Goal: Check status

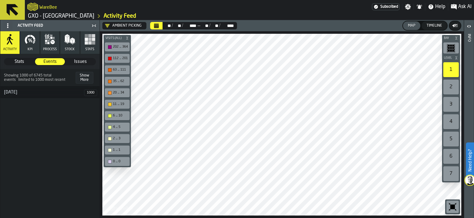
click at [41, 6] on h2 "WareBee" at bounding box center [48, 7] width 18 height 6
click at [35, 7] on icon "logo-header" at bounding box center [32, 6] width 11 height 9
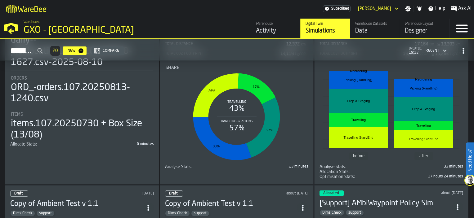
scroll to position [155, 0]
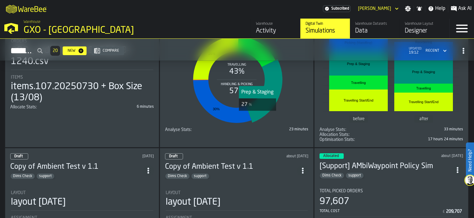
drag, startPoint x: 257, startPoint y: 119, endPoint x: 258, endPoint y: 115, distance: 3.5
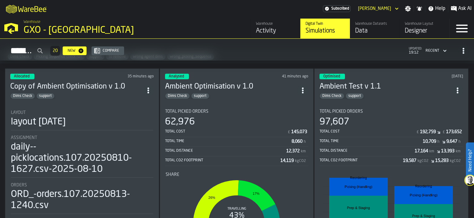
scroll to position [0, 0]
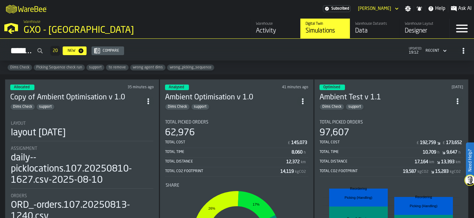
click at [259, 109] on div "Analysed 41 minutes ago Ambient Optimisation v 1.0 Dims Check support Total Pic…" at bounding box center [237, 190] width 154 height 223
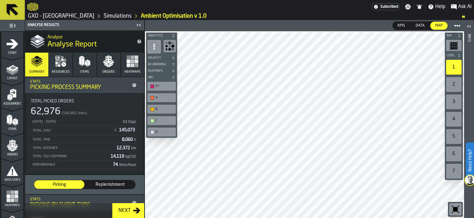
click at [32, 7] on icon "logo-header" at bounding box center [32, 6] width 11 height 9
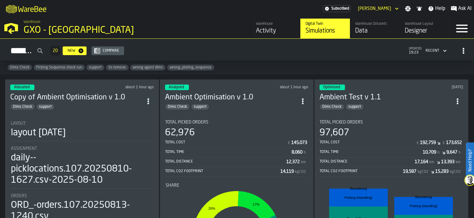
click at [264, 26] on div "Warehouse Activity" at bounding box center [275, 29] width 39 height 14
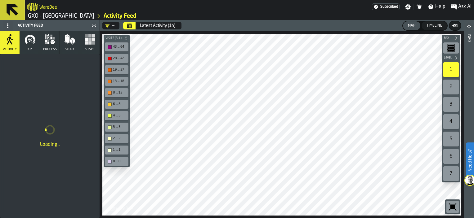
click at [131, 24] on button "Calendar" at bounding box center [129, 25] width 12 height 7
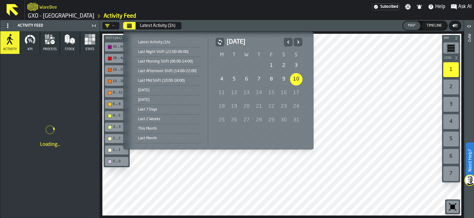
click at [293, 79] on div "10" at bounding box center [296, 79] width 12 height 12
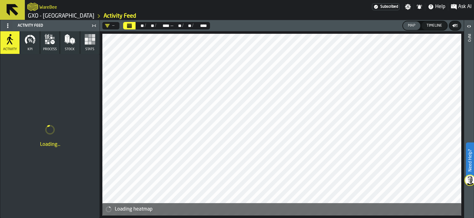
click at [132, 27] on button "Calendar" at bounding box center [129, 25] width 12 height 7
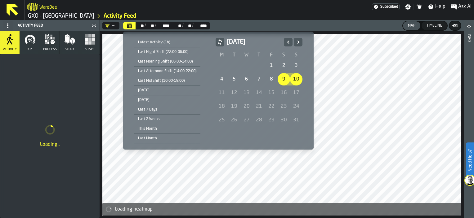
click at [225, 81] on div "4" at bounding box center [221, 79] width 12 height 12
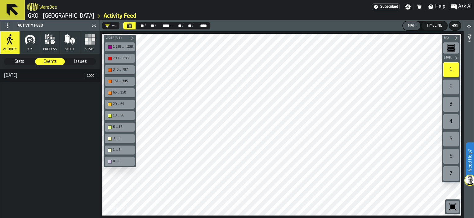
click at [43, 75] on div "10 August" at bounding box center [42, 75] width 84 height 5
click at [22, 63] on span "Stats" at bounding box center [19, 62] width 29 height 6
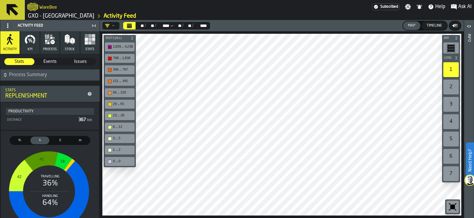
click at [27, 47] on button "KPI" at bounding box center [29, 42] width 19 height 23
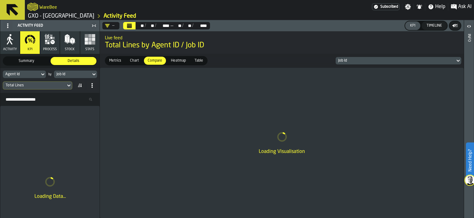
click at [43, 73] on icon at bounding box center [43, 74] width 6 height 7
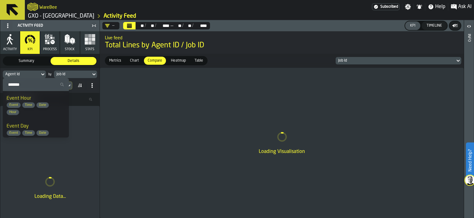
click at [41, 105] on span "Date" at bounding box center [43, 105] width 12 height 4
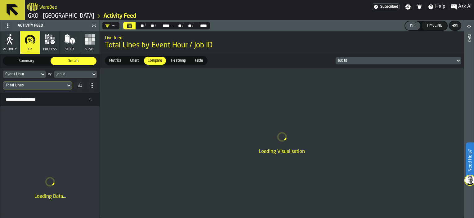
click at [92, 74] on icon at bounding box center [94, 74] width 6 height 7
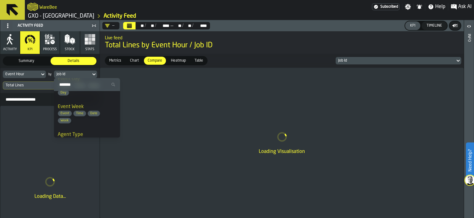
scroll to position [62, 0]
